Goal: Navigation & Orientation: Find specific page/section

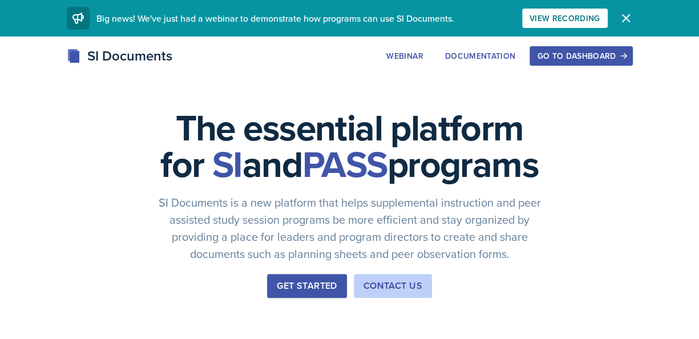
click at [579, 57] on div "Go to Dashboard" at bounding box center [581, 55] width 88 height 9
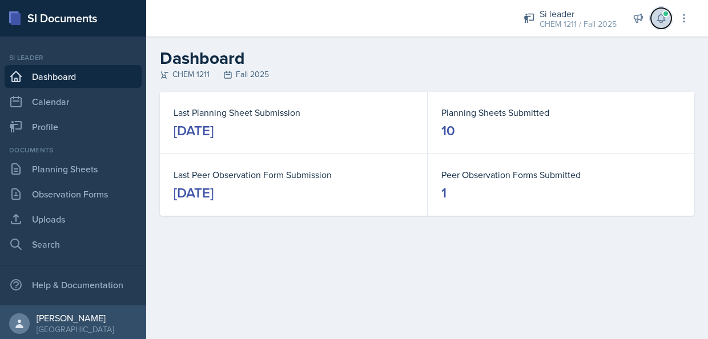
click at [656, 15] on icon at bounding box center [660, 18] width 11 height 11
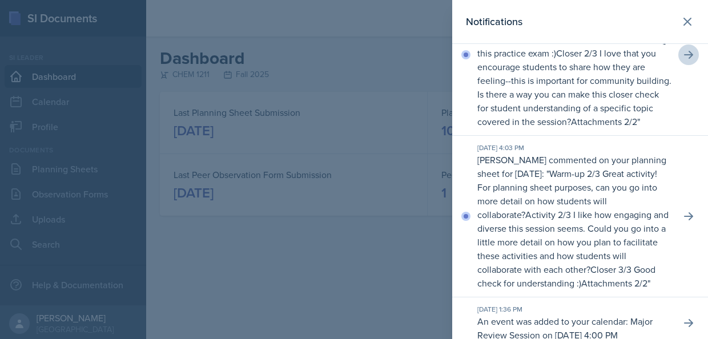
scroll to position [78, 0]
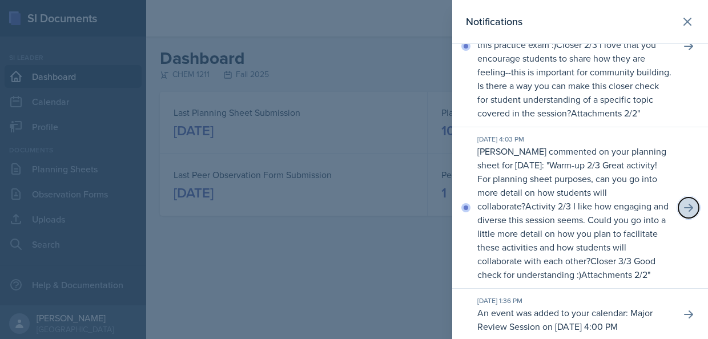
click at [678, 218] on button at bounding box center [688, 208] width 21 height 21
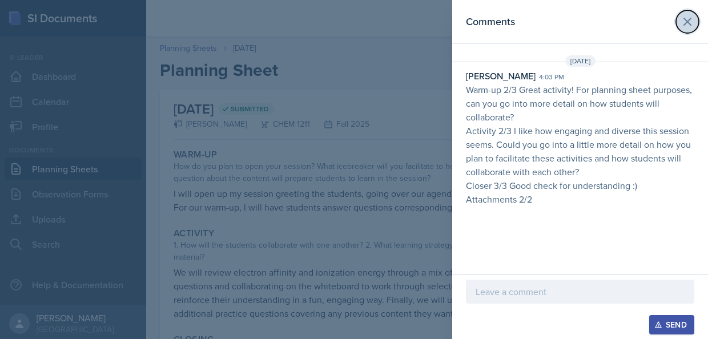
click at [691, 22] on icon at bounding box center [687, 22] width 14 height 14
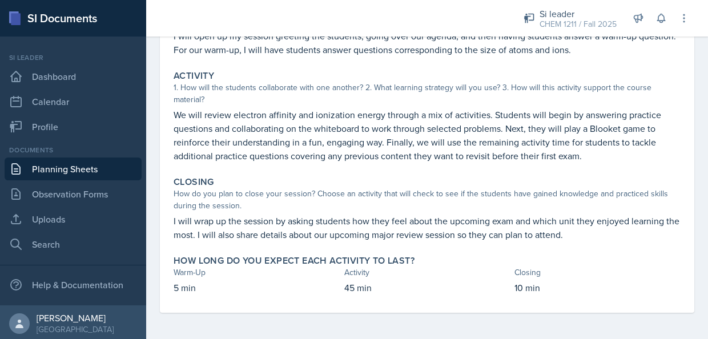
scroll to position [159, 0]
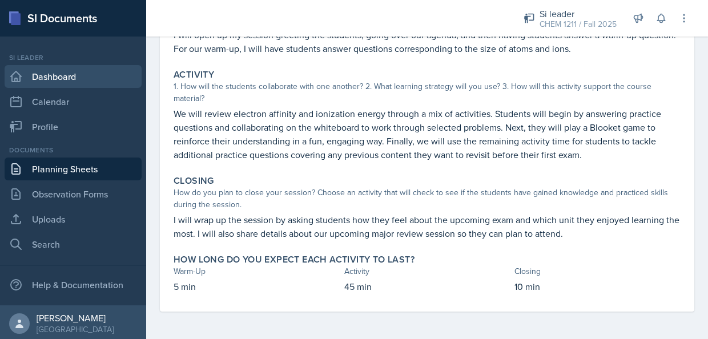
drag, startPoint x: 60, startPoint y: 76, endPoint x: 51, endPoint y: 79, distance: 9.2
click at [60, 76] on link "Dashboard" at bounding box center [73, 76] width 137 height 23
